Goal: Entertainment & Leisure: Consume media (video, audio)

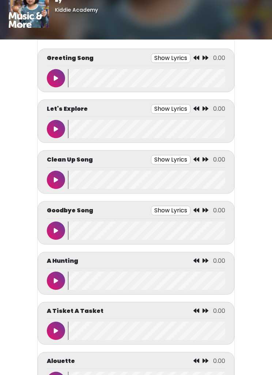
scroll to position [18, 0]
click at [53, 79] on button at bounding box center [56, 78] width 18 height 18
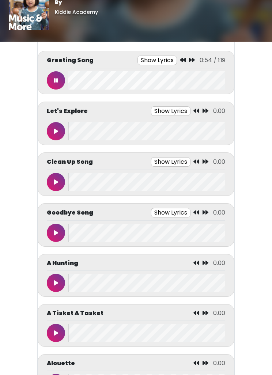
scroll to position [14, 0]
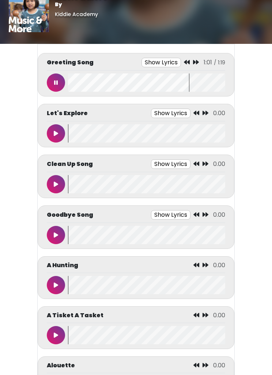
click at [101, 3] on p "By" at bounding box center [81, 5] width 53 height 8
click at [54, 68] on div "Greeting Song Show Lyrics 1:14 / 1:19" at bounding box center [136, 64] width 178 height 13
click at [49, 79] on button at bounding box center [56, 82] width 18 height 18
click at [51, 82] on button at bounding box center [56, 82] width 18 height 18
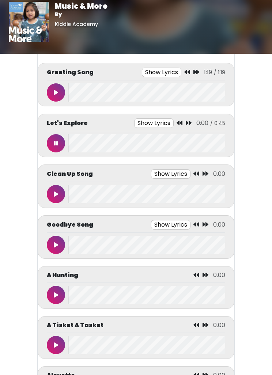
scroll to position [7, 0]
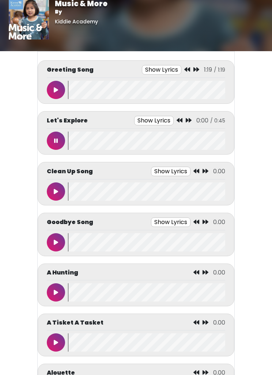
click at [47, 87] on button at bounding box center [56, 90] width 18 height 18
click at [58, 142] on button at bounding box center [56, 140] width 18 height 18
click at [58, 144] on button at bounding box center [56, 140] width 18 height 18
click at [269, 104] on body "Music & More By [GEOGRAPHIC_DATA] Music & More By [GEOGRAPHIC_DATA]" at bounding box center [136, 180] width 272 height 375
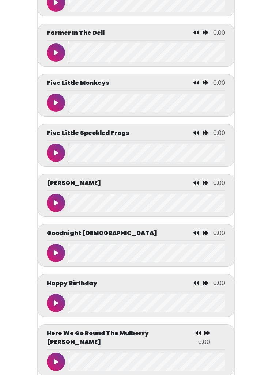
scroll to position [1196, 0]
click at [55, 56] on icon at bounding box center [56, 53] width 4 height 6
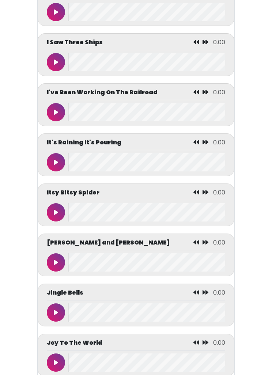
scroll to position [1897, 0]
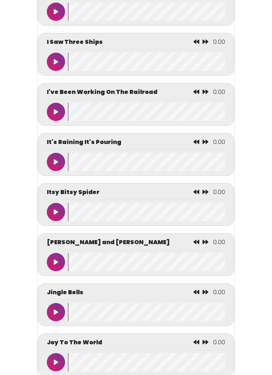
click at [54, 215] on icon at bounding box center [56, 212] width 4 height 6
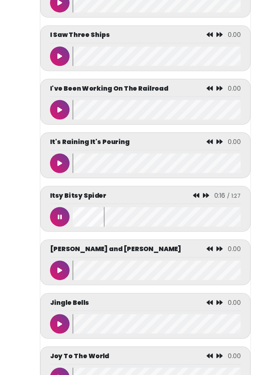
scroll to position [1917, 0]
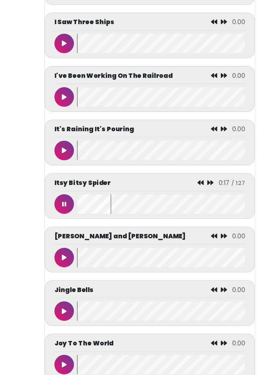
click at [171, 69] on div "I've Been Working On The Railroad 0.00" at bounding box center [136, 84] width 196 height 43
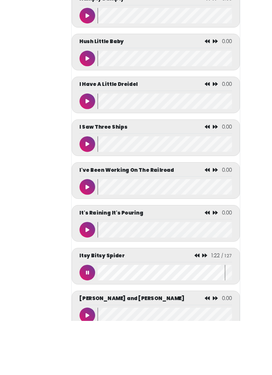
scroll to position [1831, 0]
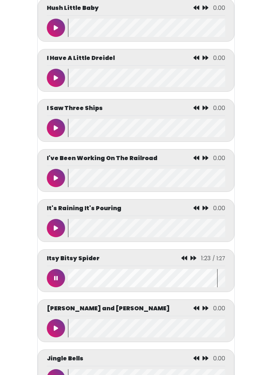
click at [50, 280] on button at bounding box center [56, 278] width 18 height 18
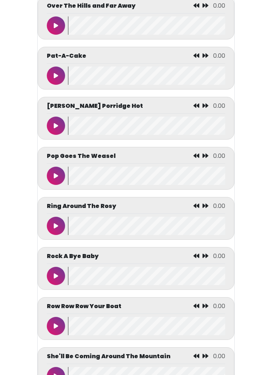
scroll to position [2735, 0]
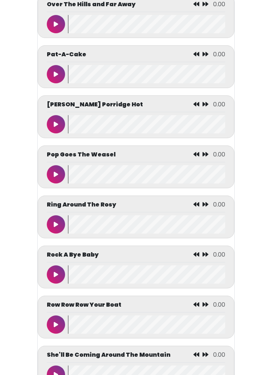
click at [55, 228] on icon at bounding box center [56, 225] width 4 height 6
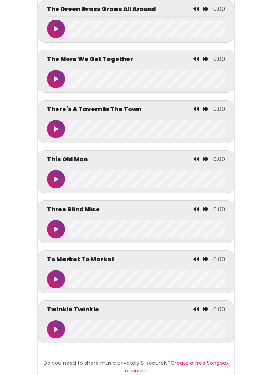
scroll to position [3231, 0]
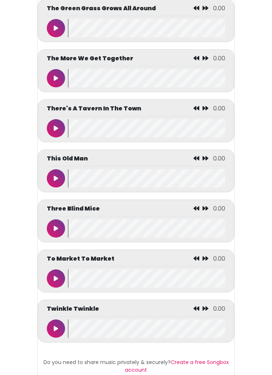
click at [55, 331] on icon at bounding box center [56, 328] width 4 height 6
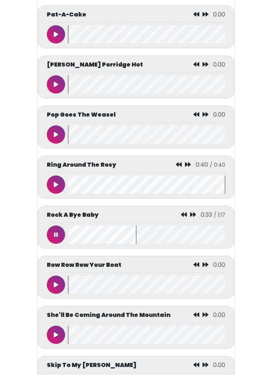
scroll to position [2775, 0]
click at [45, 192] on div "Ring Around The Rosy 0:40 / 0:40" at bounding box center [136, 177] width 196 height 43
click at [56, 194] on button at bounding box center [56, 184] width 18 height 18
click at [51, 244] on button at bounding box center [56, 234] width 18 height 18
click at [55, 244] on button at bounding box center [56, 234] width 18 height 18
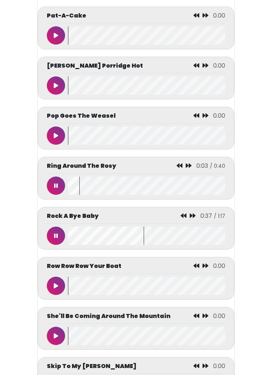
scroll to position [2766, 0]
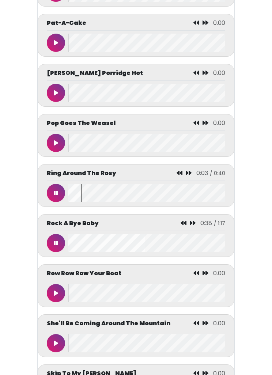
click at [55, 246] on icon at bounding box center [56, 243] width 4 height 6
click at [54, 196] on icon at bounding box center [56, 193] width 4 height 6
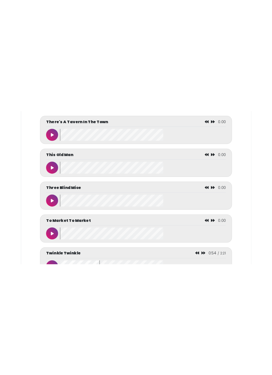
scroll to position [3255, 0]
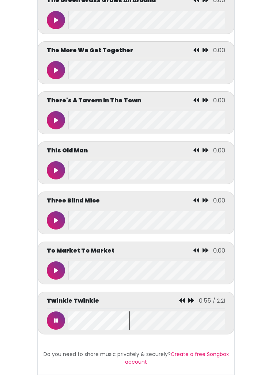
click at [56, 315] on button at bounding box center [56, 320] width 18 height 18
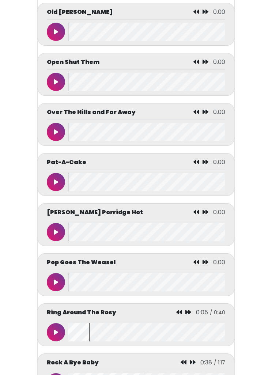
scroll to position [2612, 0]
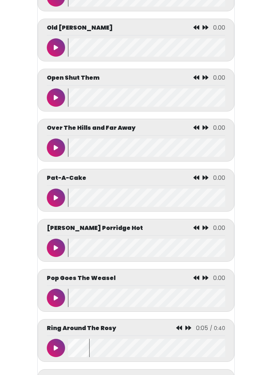
click at [54, 100] on icon at bounding box center [56, 98] width 4 height 6
click at [54, 200] on icon at bounding box center [56, 198] width 4 height 6
click at [55, 100] on icon at bounding box center [56, 98] width 4 height 6
click at [58, 155] on button at bounding box center [56, 147] width 18 height 18
click at [62, 207] on button at bounding box center [56, 197] width 18 height 18
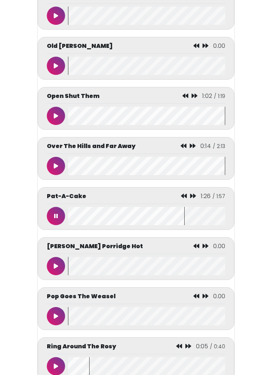
scroll to position [2584, 0]
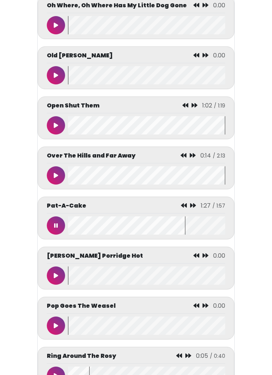
click at [52, 234] on button at bounding box center [56, 225] width 18 height 18
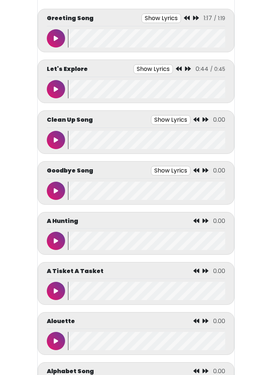
scroll to position [0, 0]
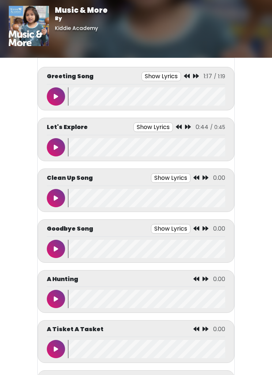
click at [54, 195] on icon at bounding box center [56, 198] width 4 height 6
click at [1, 326] on body "Music & More By [GEOGRAPHIC_DATA] Music & More By [GEOGRAPHIC_DATA]" at bounding box center [136, 187] width 272 height 375
